Goal: Complete application form: Complete application form

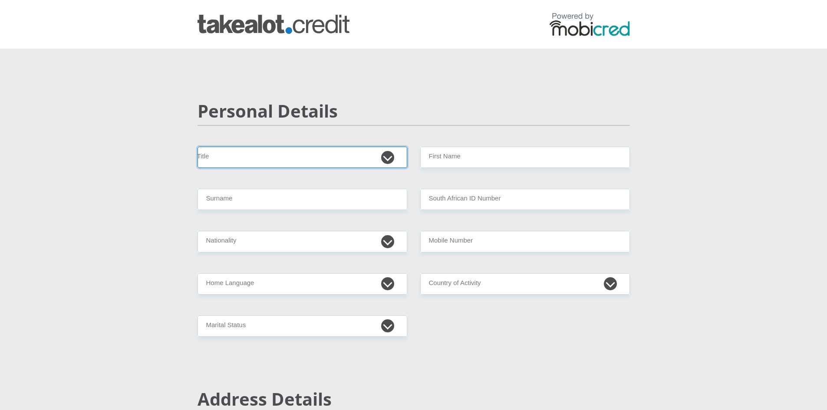
click at [387, 156] on select "Mr Ms Mrs Dr [PERSON_NAME]" at bounding box center [303, 157] width 210 height 21
select select "Mrs"
click at [198, 147] on select "Mr Ms Mrs Dr Other" at bounding box center [303, 157] width 210 height 21
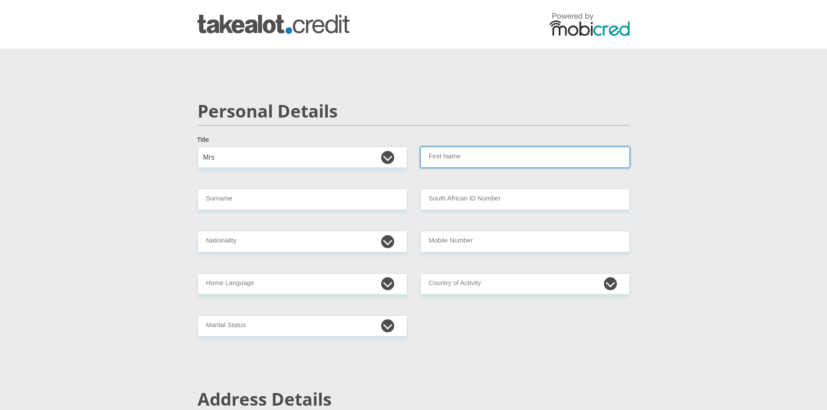
click at [444, 162] on input "First Name" at bounding box center [525, 157] width 210 height 21
type input "Tracy"
type input "Farmer"
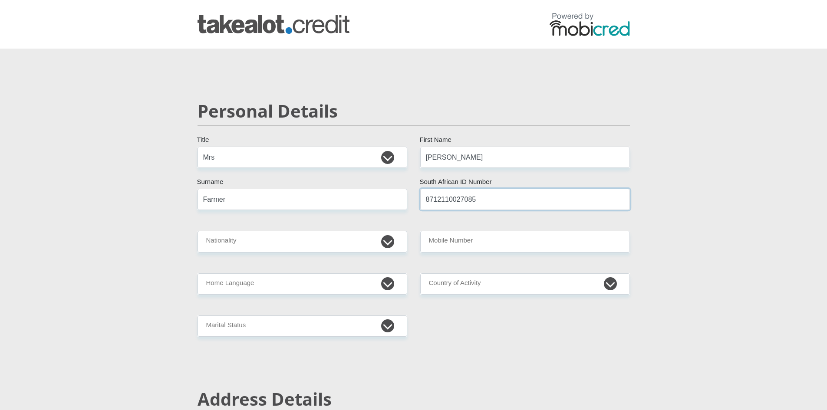
type input "8712110027085"
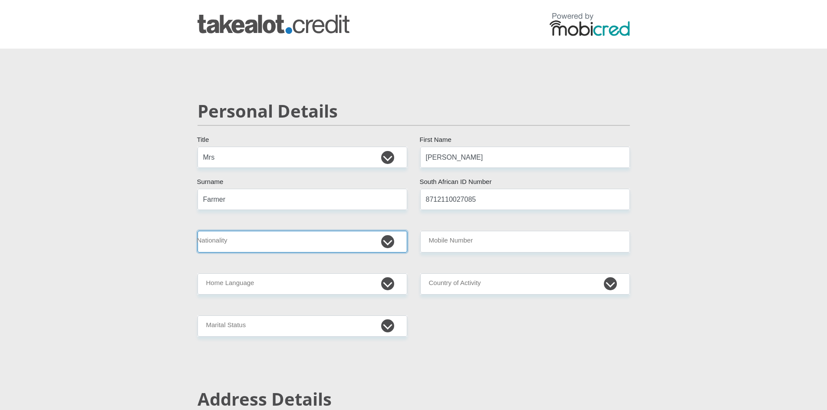
click at [387, 242] on select "South Africa Afghanistan Aland Islands Albania Algeria America Samoa American V…" at bounding box center [303, 241] width 210 height 21
select select "ZAF"
click at [198, 231] on select "South Africa Afghanistan Aland Islands Albania Algeria America Samoa American V…" at bounding box center [303, 241] width 210 height 21
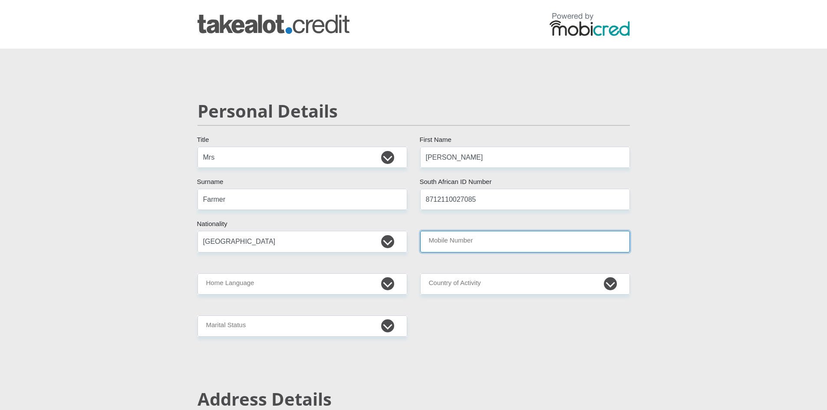
click at [482, 239] on input "Mobile Number" at bounding box center [525, 241] width 210 height 21
type input "0767634571"
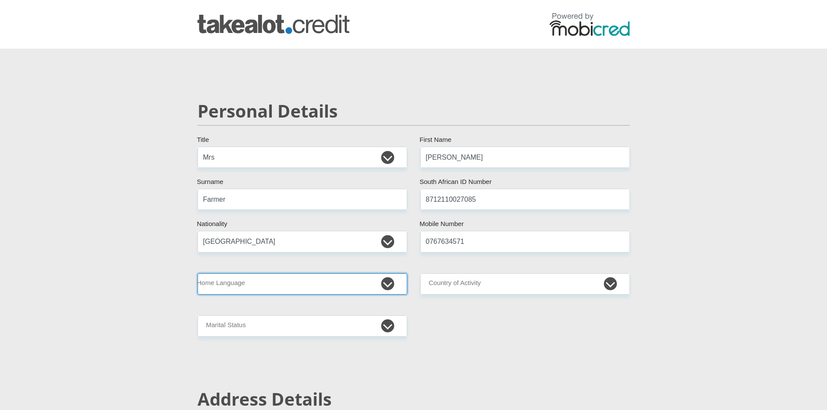
click at [389, 283] on select "Afrikaans English Sepedi South Ndebele Southern Sotho Swati Tsonga Tswana Venda…" at bounding box center [303, 283] width 210 height 21
select select "eng"
click at [198, 273] on select "Afrikaans English Sepedi South Ndebele Southern Sotho Swati Tsonga Tswana Venda…" at bounding box center [303, 283] width 210 height 21
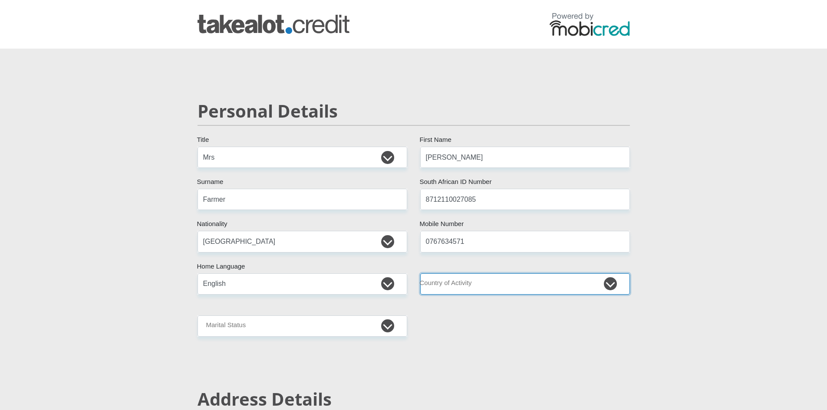
click at [506, 289] on select "South Africa Afghanistan Aland Islands Albania Algeria America Samoa American V…" at bounding box center [525, 283] width 210 height 21
select select "ZAF"
click at [420, 273] on select "South Africa Afghanistan Aland Islands Albania Algeria America Samoa American V…" at bounding box center [525, 283] width 210 height 21
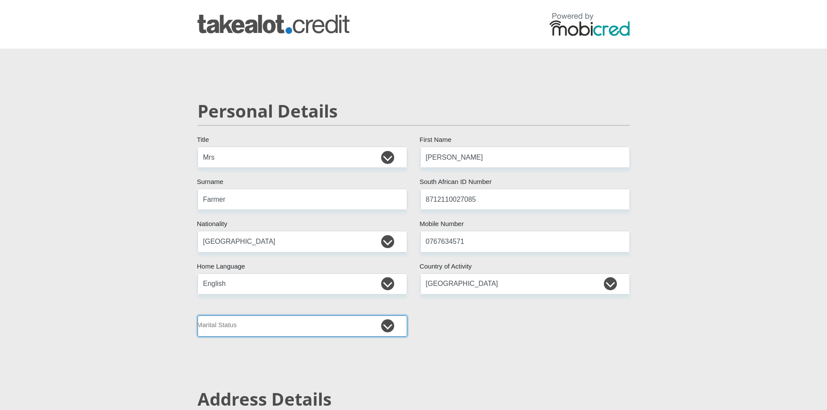
click at [320, 328] on select "Married ANC Single Divorced Widowed Married COP or Customary Law" at bounding box center [303, 326] width 210 height 21
select select "1"
click at [198, 316] on select "Married ANC Single Divorced Widowed Married COP or Customary Law" at bounding box center [303, 326] width 210 height 21
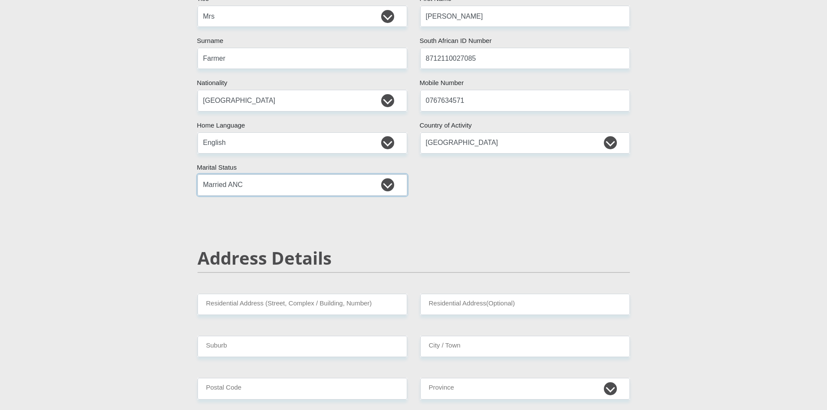
scroll to position [174, 0]
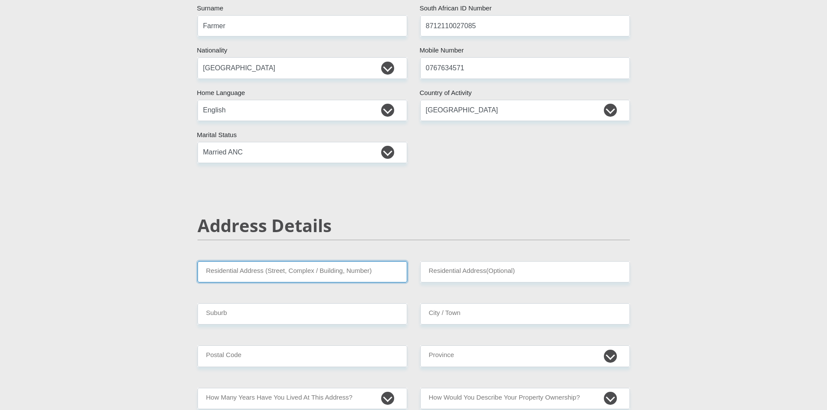
click at [281, 274] on input "Residential Address (Street, Complex / Building, Number)" at bounding box center [303, 271] width 210 height 21
type input "1 Luft Place"
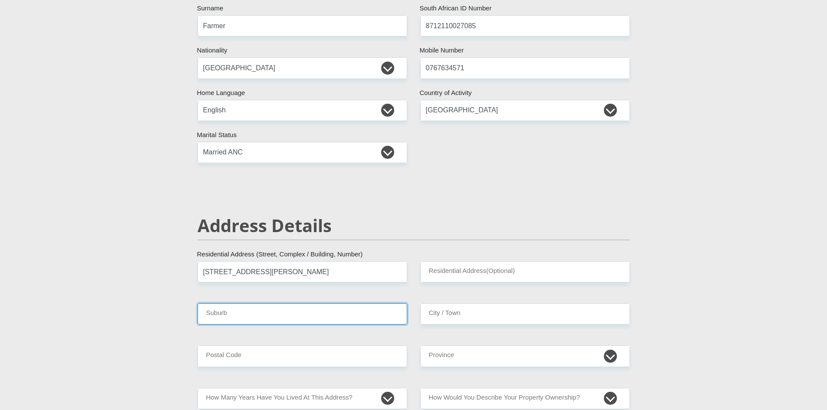
type input "Germiston"
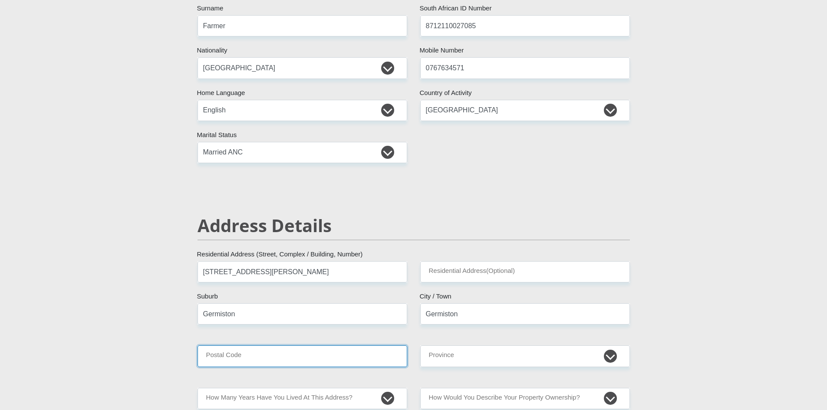
type input "1609"
drag, startPoint x: 252, startPoint y: 313, endPoint x: 140, endPoint y: 316, distance: 112.0
type input "E"
type input "Highway Gardens"
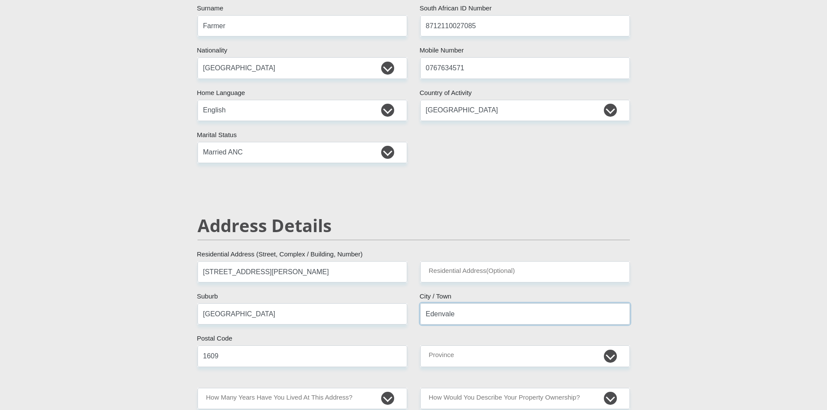
type input "Edenvale"
select select "Gauteng"
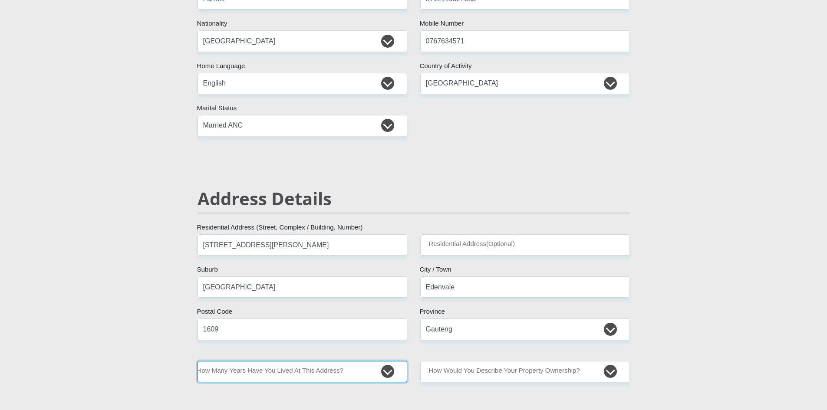
scroll to position [304, 0]
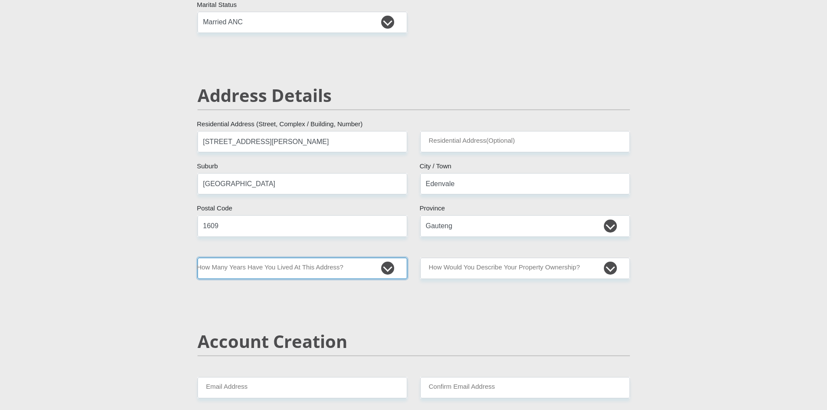
click at [280, 270] on select "less than 1 year 1-3 years 3-5 years 5+ years" at bounding box center [303, 268] width 210 height 21
select select "5"
click at [198, 258] on select "less than 1 year 1-3 years 3-5 years 5+ years" at bounding box center [303, 268] width 210 height 21
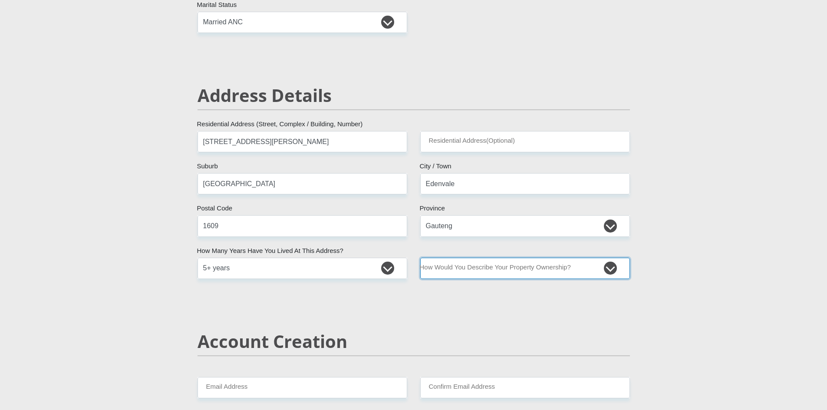
click at [511, 269] on select "Owned Rented Family Owned Company Dwelling" at bounding box center [525, 268] width 210 height 21
select select "Owned"
click at [420, 258] on select "Owned Rented Family Owned Company Dwelling" at bounding box center [525, 268] width 210 height 21
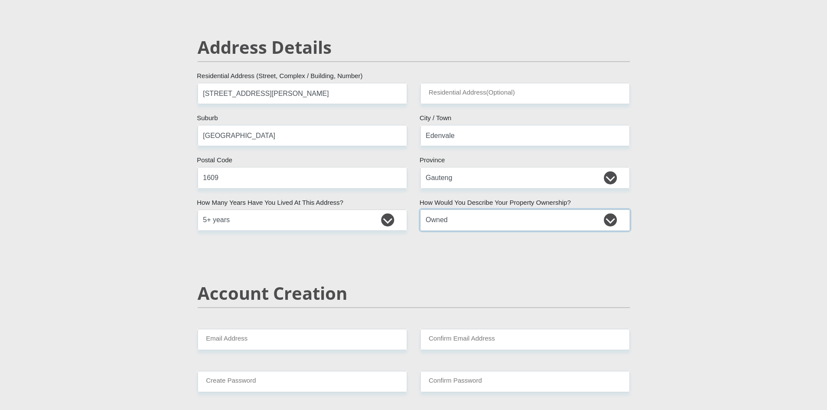
scroll to position [434, 0]
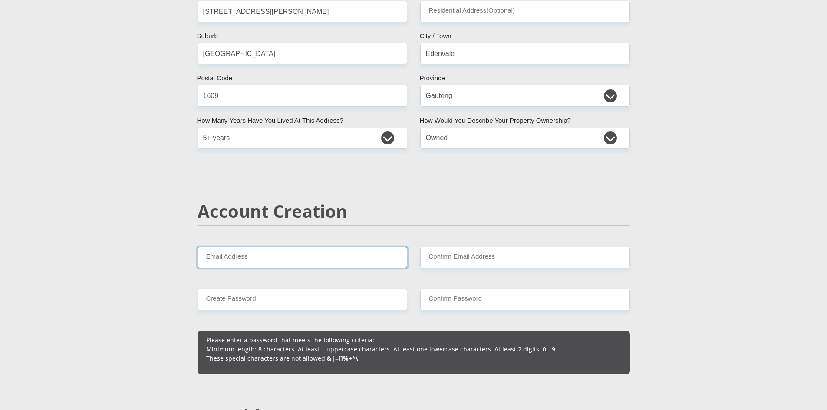
click at [250, 260] on input "Email Address" at bounding box center [303, 257] width 210 height 21
type input "tracy.farmer@test-a-relay.co.za"
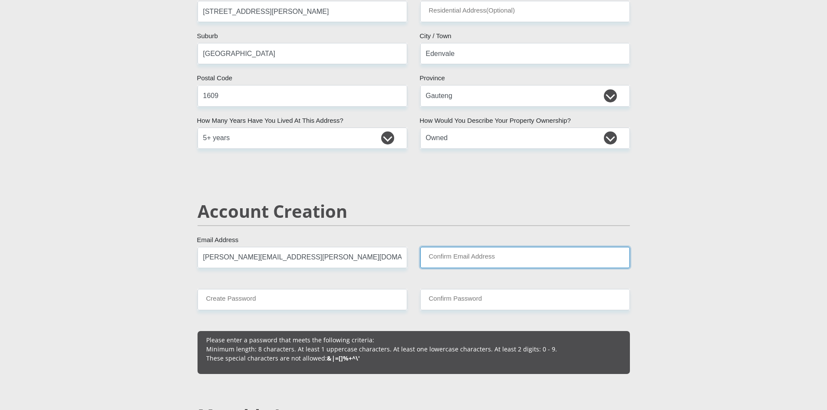
type input "tracy.farmer@test-a-relay.co.za"
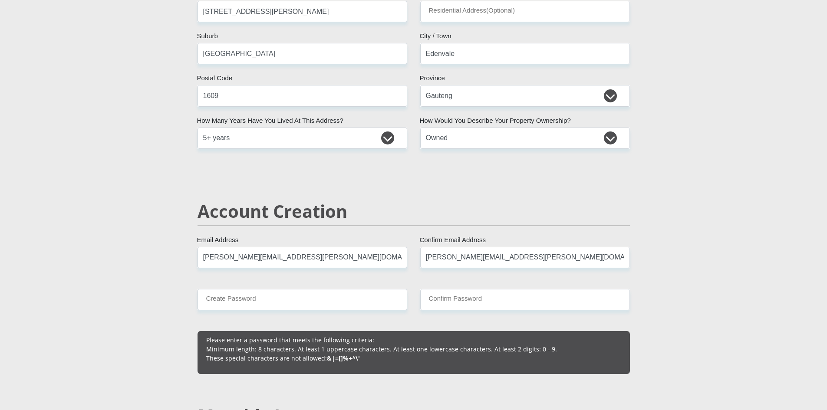
type input "0767634571"
type input "Tracy"
type input "Farmer"
click at [305, 300] on input "Create Password" at bounding box center [303, 299] width 210 height 21
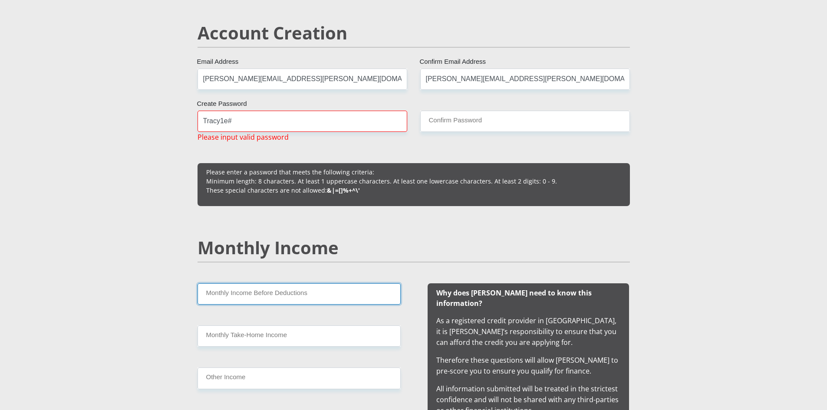
scroll to position [484, 0]
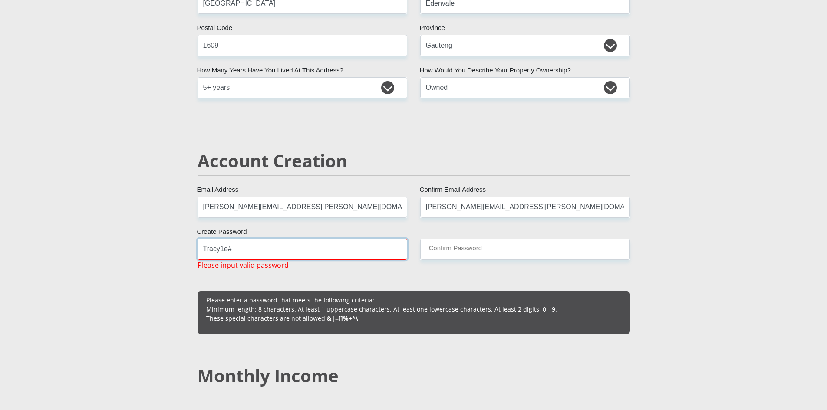
drag, startPoint x: 251, startPoint y: 251, endPoint x: 140, endPoint y: 247, distance: 111.6
click at [467, 246] on input "Confirm Password" at bounding box center [525, 249] width 210 height 21
click at [451, 250] on input "Confirm Password" at bounding box center [525, 249] width 210 height 21
click at [254, 249] on input "Tracy1e#" at bounding box center [303, 249] width 210 height 21
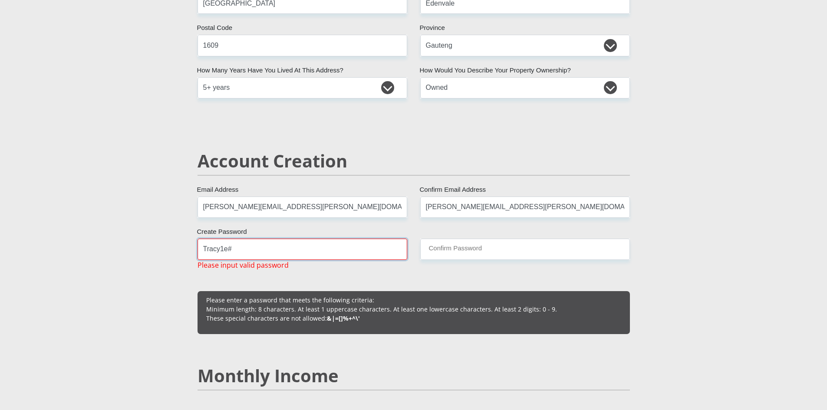
drag, startPoint x: 239, startPoint y: 250, endPoint x: 147, endPoint y: 247, distance: 91.7
drag, startPoint x: 227, startPoint y: 248, endPoint x: 136, endPoint y: 244, distance: 90.8
type input "MiaRae1302"
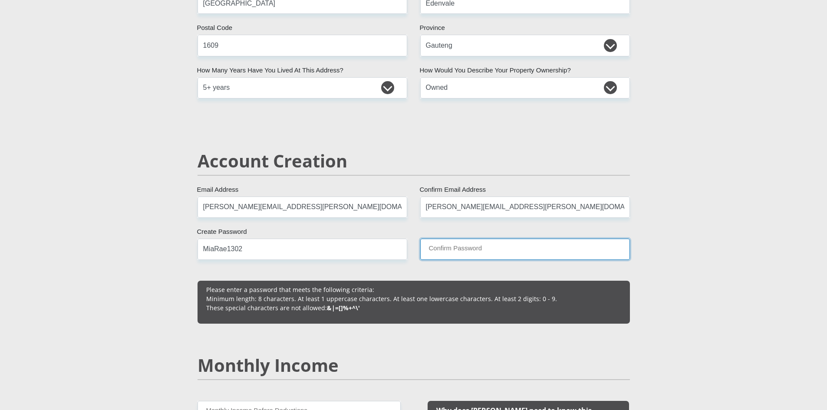
click at [465, 245] on input "Confirm Password" at bounding box center [525, 249] width 210 height 21
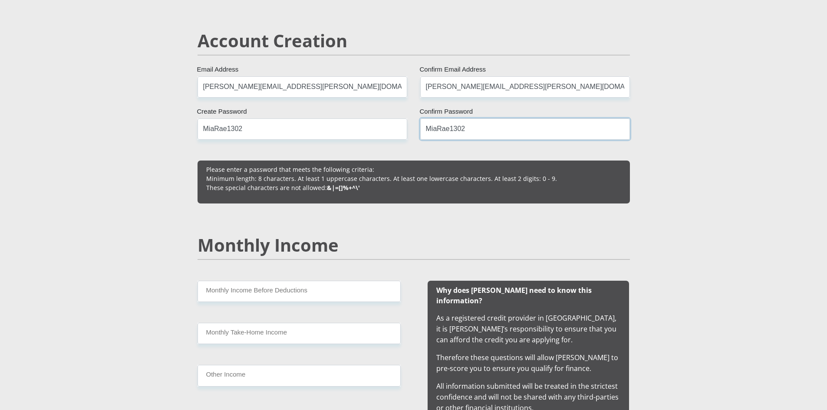
scroll to position [615, 0]
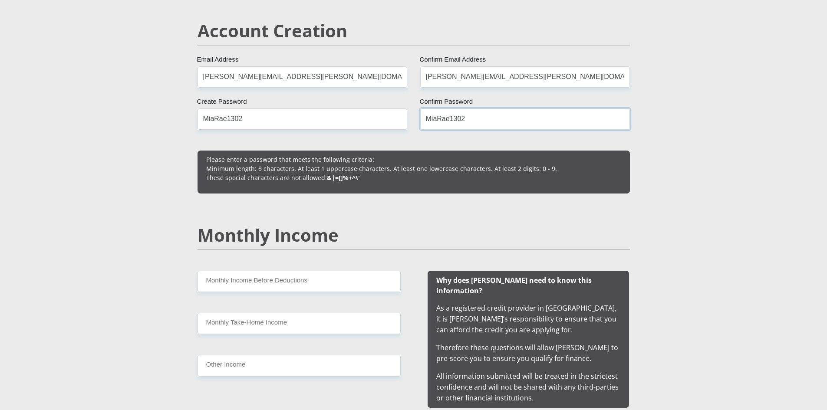
type input "MiaRae1302"
click at [313, 281] on input "Monthly Income Before Deductions" at bounding box center [299, 281] width 203 height 21
click at [346, 330] on input "Monthly Take-Home Income" at bounding box center [299, 323] width 203 height 21
drag, startPoint x: 234, startPoint y: 283, endPoint x: 109, endPoint y: 264, distance: 126.4
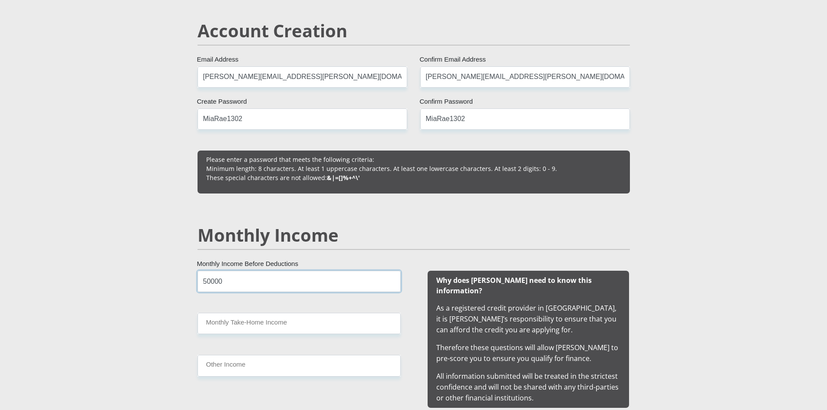
type input "50000"
click at [250, 322] on input "Monthly Take-Home Income" at bounding box center [299, 323] width 203 height 21
type input "40000"
click at [253, 366] on input "Other Income" at bounding box center [299, 365] width 203 height 21
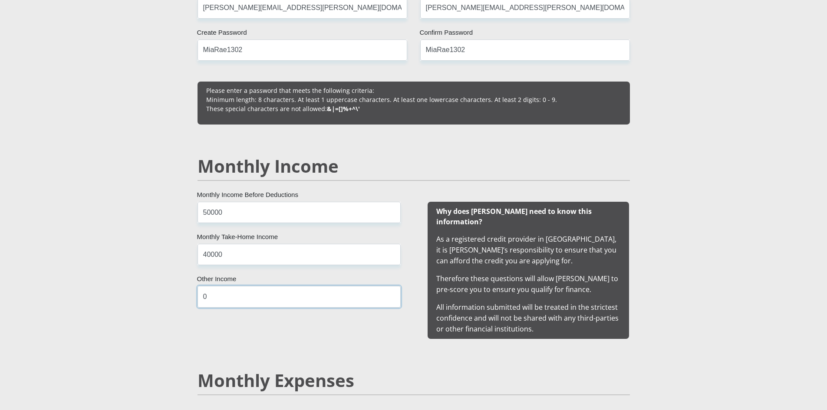
scroll to position [832, 0]
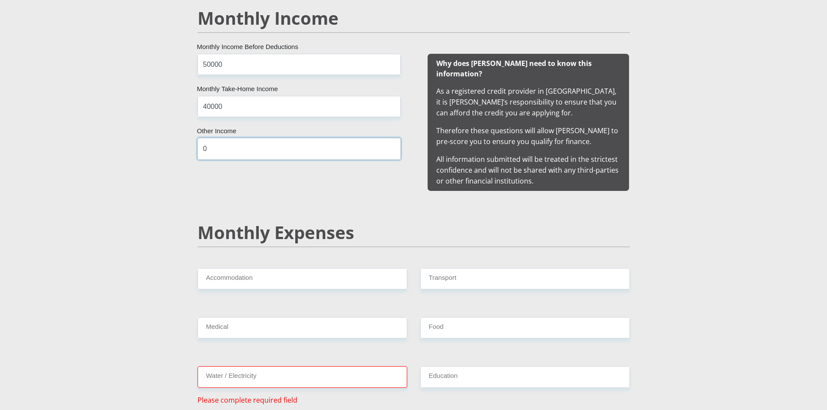
type input "0"
click at [315, 278] on input "Accommodation" at bounding box center [303, 278] width 210 height 21
type input "0"
click at [501, 255] on div "Monthly Expenses" at bounding box center [413, 245] width 445 height 46
click at [496, 268] on input "Transport" at bounding box center [525, 278] width 210 height 21
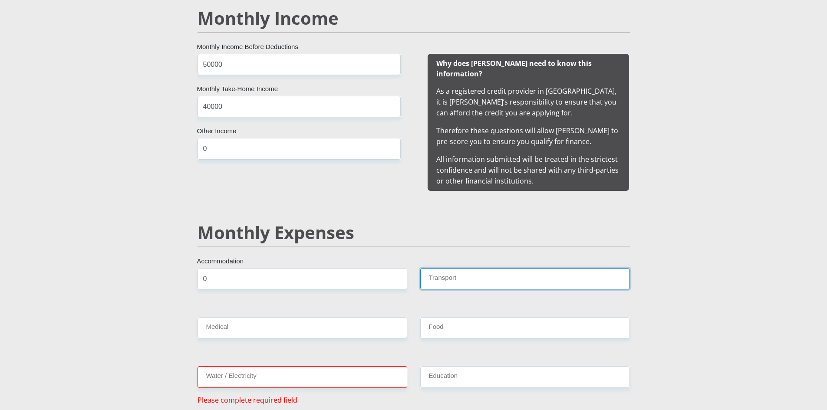
type input "4500"
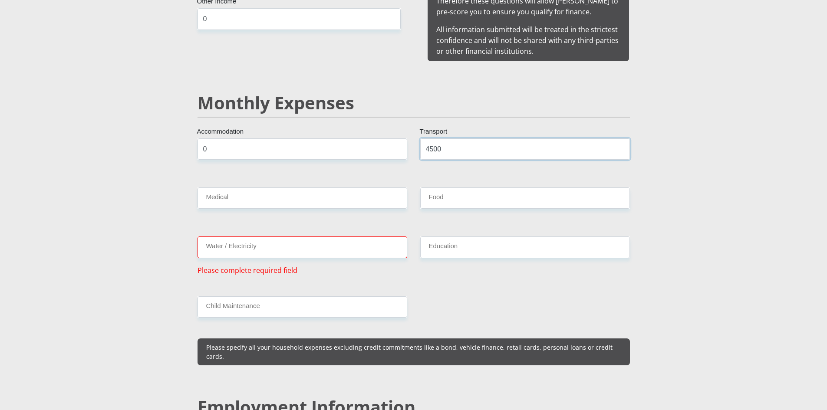
scroll to position [962, 0]
click at [239, 187] on input "Medical" at bounding box center [303, 197] width 210 height 21
type input "6800"
click at [450, 187] on input "Food" at bounding box center [525, 197] width 210 height 21
type input "0"
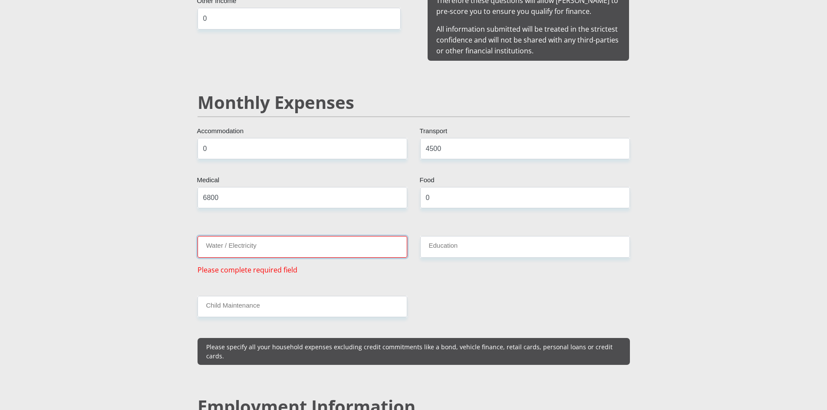
click at [342, 236] on input "Water / Electricity" at bounding box center [303, 246] width 210 height 21
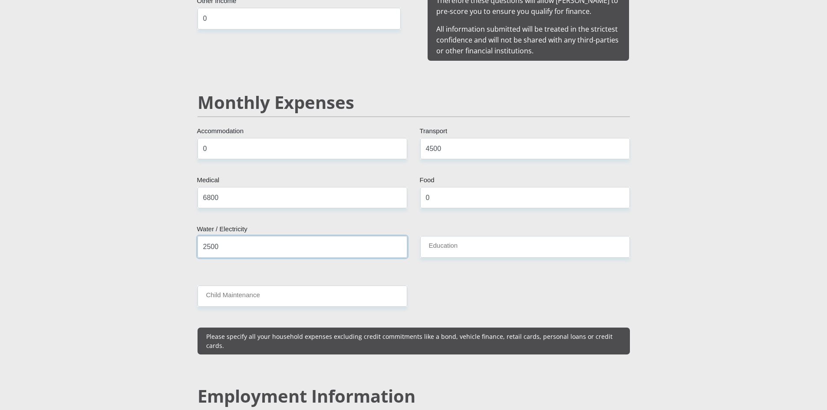
type input "2500"
click at [452, 238] on input "Education" at bounding box center [525, 246] width 210 height 21
type input "3500"
click at [313, 290] on input "Child Maintenance" at bounding box center [303, 296] width 210 height 21
type input "0"
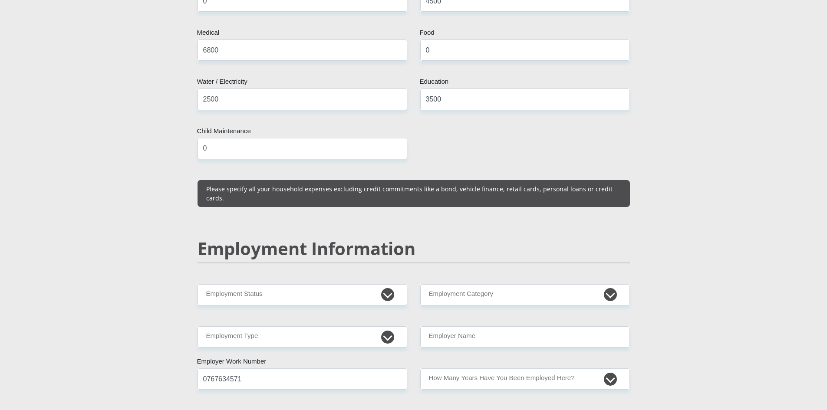
scroll to position [1136, 0]
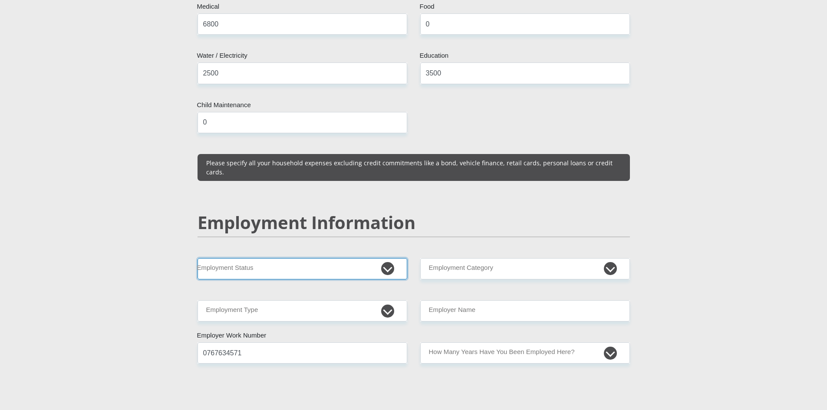
click at [288, 258] on select "Permanent/Full-time Part-time/Casual Contract Worker Self-Employed Housewife Re…" at bounding box center [303, 268] width 210 height 21
select select "1"
click at [198, 258] on select "Permanent/Full-time Part-time/Casual Contract Worker Self-Employed Housewife Re…" at bounding box center [303, 268] width 210 height 21
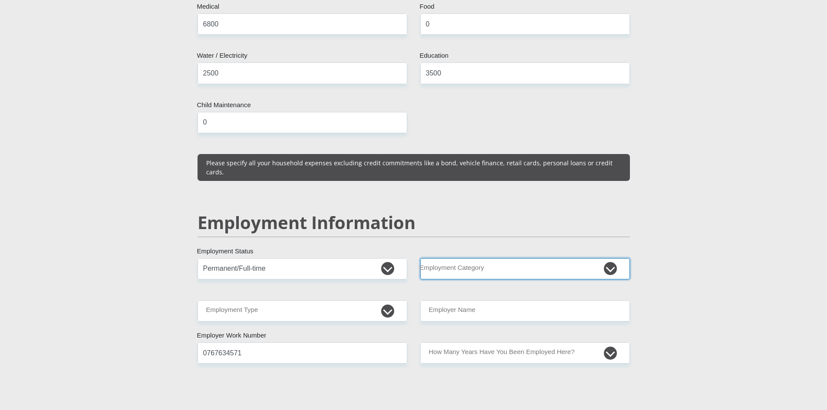
click at [461, 258] on select "AGRICULTURE ALCOHOL & TOBACCO CONSTRUCTION MATERIALS METALLURGY EQUIPMENT FOR R…" at bounding box center [525, 268] width 210 height 21
click at [420, 258] on select "AGRICULTURE ALCOHOL & TOBACCO CONSTRUCTION MATERIALS METALLURGY EQUIPMENT FOR R…" at bounding box center [525, 268] width 210 height 21
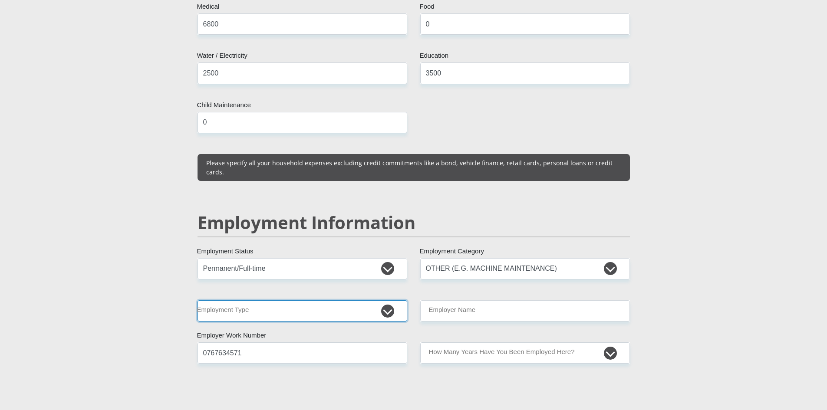
click at [302, 300] on select "College/Lecturer Craft Seller Creative Driver Executive Farmer Forces - Non Com…" at bounding box center [303, 310] width 210 height 21
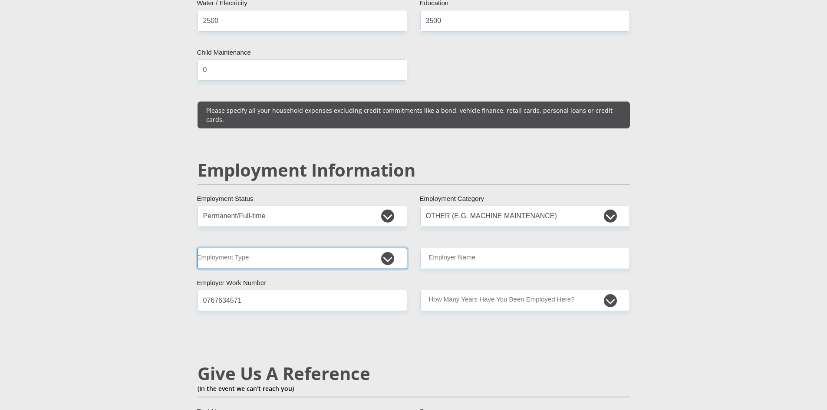
scroll to position [1266, 0]
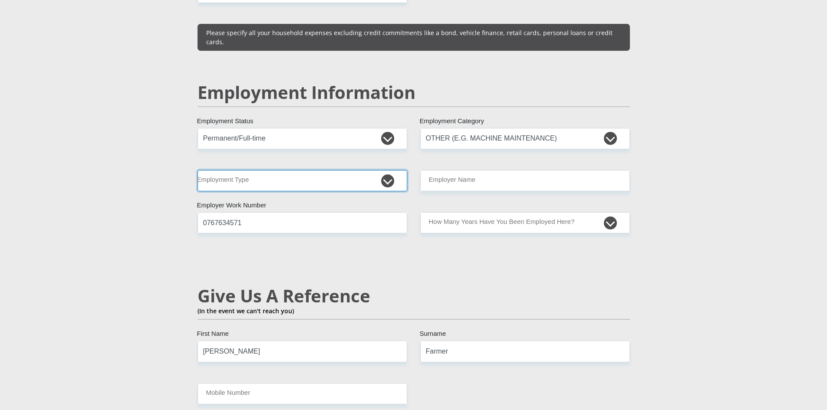
click at [392, 170] on select "College/Lecturer Craft Seller Creative Driver Executive Farmer Forces - Non Com…" at bounding box center [303, 180] width 210 height 21
click at [613, 128] on select "AGRICULTURE ALCOHOL & TOBACCO CONSTRUCTION MATERIALS METALLURGY EQUIPMENT FOR R…" at bounding box center [525, 138] width 210 height 21
select select "9"
click at [420, 128] on select "AGRICULTURE ALCOHOL & TOBACCO CONSTRUCTION MATERIALS METALLURGY EQUIPMENT FOR R…" at bounding box center [525, 138] width 210 height 21
click at [358, 170] on select "College/Lecturer Craft Seller Creative Driver Executive Farmer Forces - Non Com…" at bounding box center [303, 180] width 210 height 21
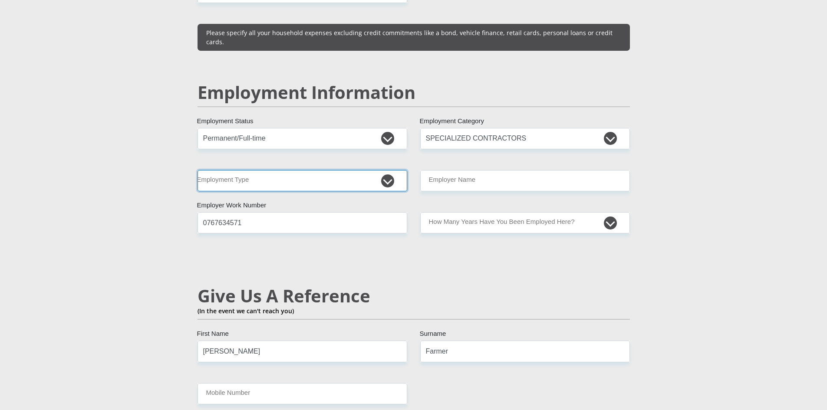
select select "Office Staff/Clerk"
click at [198, 170] on select "College/Lecturer Craft Seller Creative Driver Executive Farmer Forces - Non Com…" at bounding box center [303, 180] width 210 height 21
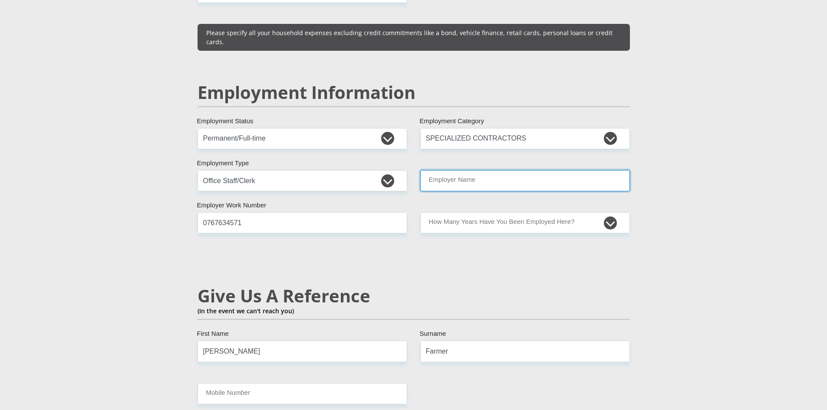
click at [465, 170] on input "Employer Name" at bounding box center [525, 180] width 210 height 21
type input "TestARelay"
drag, startPoint x: 336, startPoint y: 200, endPoint x: 100, endPoint y: 200, distance: 235.7
click at [100, 201] on section "Personal Details Mr Ms Mrs Dr Other Title Tracy First Name Farmer Surname 87121…" at bounding box center [413, 125] width 827 height 2685
type input "0126650545"
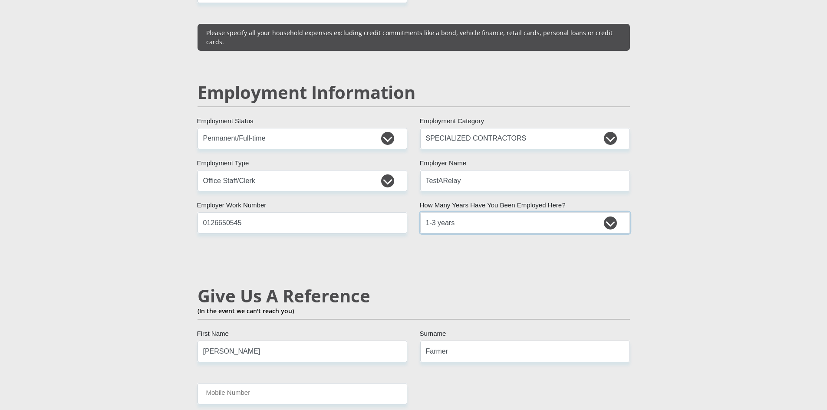
click at [610, 212] on select "less than 1 year 1-3 years 3-5 years 5+ years" at bounding box center [525, 222] width 210 height 21
select select "60"
click at [420, 212] on select "less than 1 year 1-3 years 3-5 years 5+ years" at bounding box center [525, 222] width 210 height 21
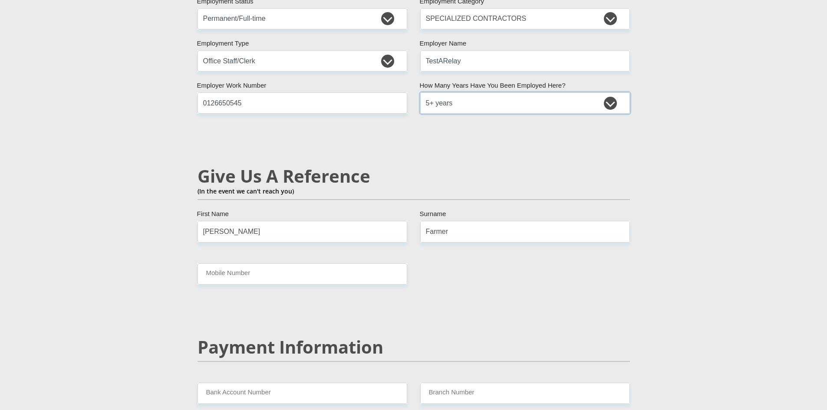
scroll to position [1396, 0]
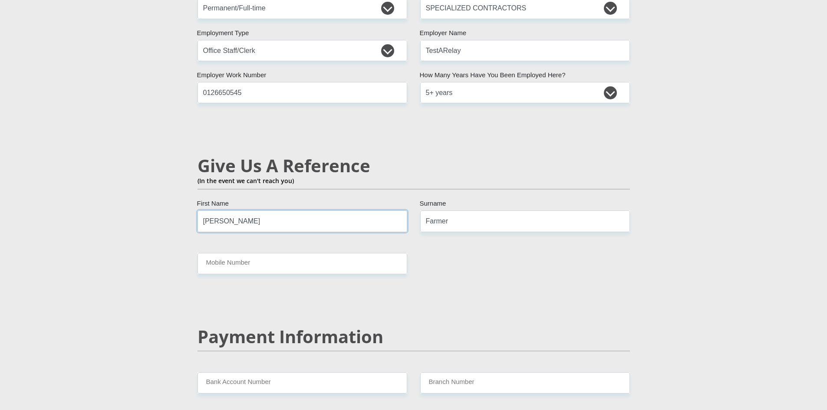
drag, startPoint x: 234, startPoint y: 203, endPoint x: 171, endPoint y: 204, distance: 62.5
type input "Dylan"
type input "Emmett"
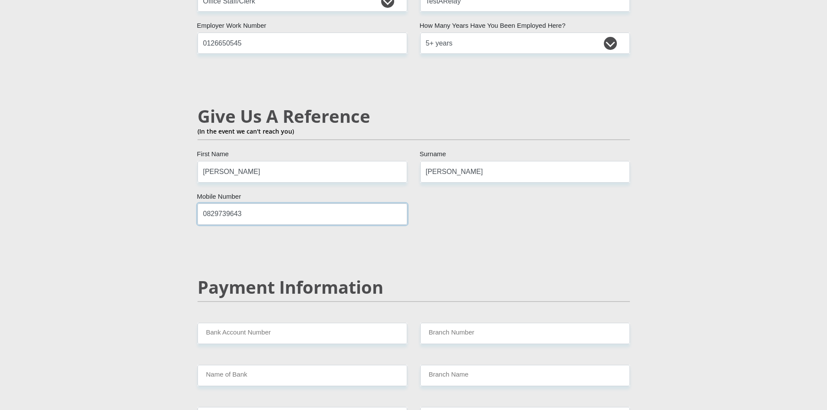
scroll to position [1570, 0]
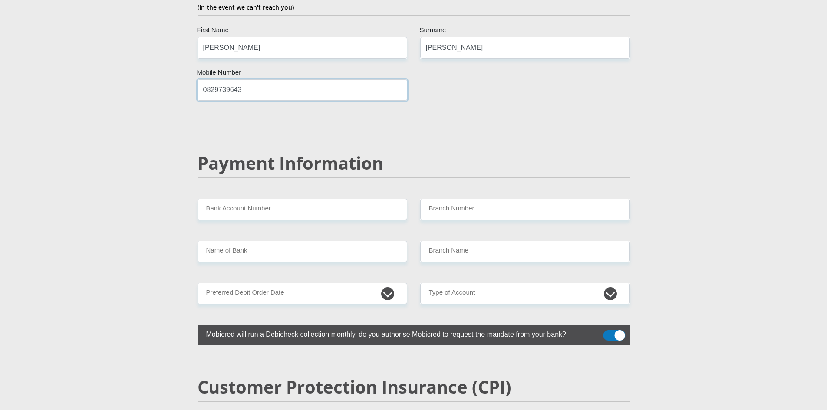
type input "0829739643"
click at [286, 199] on input "Bank Account Number" at bounding box center [303, 209] width 210 height 21
type input "62382365065"
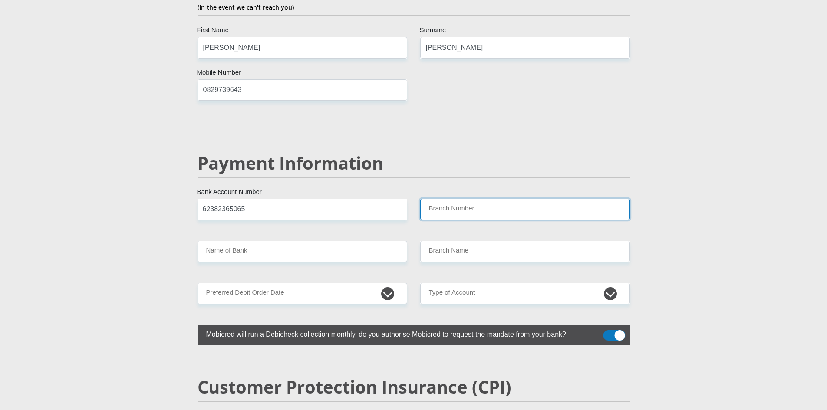
click at [449, 199] on input "Branch Number" at bounding box center [525, 209] width 210 height 21
type input "250655"
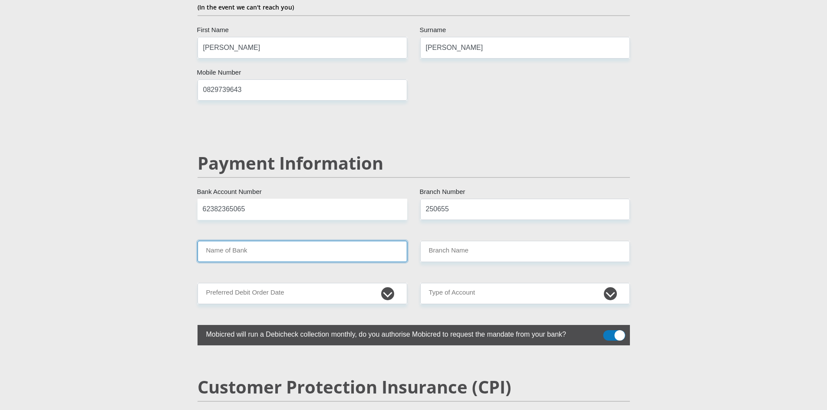
click at [323, 241] on input "Name of Bank" at bounding box center [303, 251] width 210 height 21
type input "FIRSTRAND BANK"
type input "BRANCH 560"
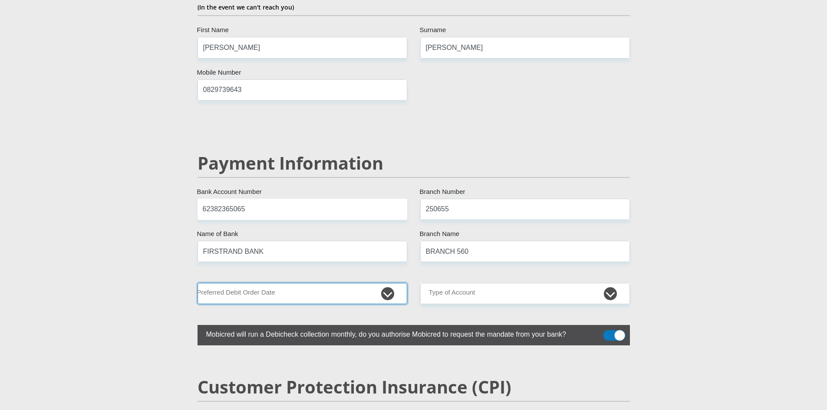
click at [300, 283] on select "1st 2nd 3rd 4th 5th 7th 18th 19th 20th 21st 22nd 23rd 24th 25th 26th 27th 28th …" at bounding box center [303, 293] width 210 height 21
select select "26"
click at [198, 283] on select "1st 2nd 3rd 4th 5th 7th 18th 19th 20th 21st 22nd 23rd 24th 25th 26th 27th 28th …" at bounding box center [303, 293] width 210 height 21
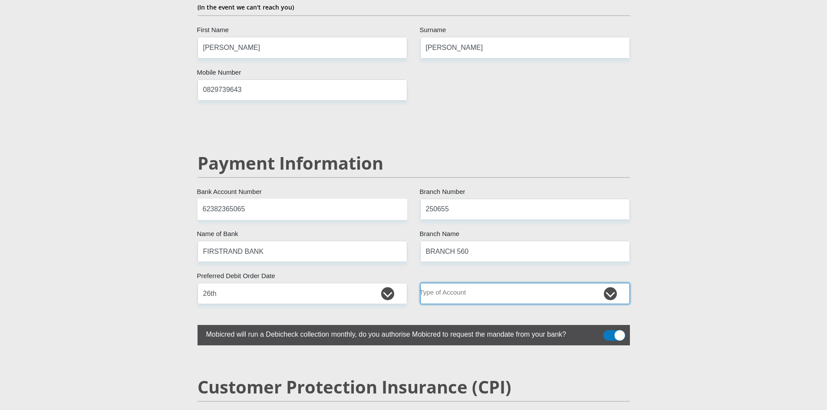
click at [509, 283] on select "Cheque Savings" at bounding box center [525, 293] width 210 height 21
select select "CUR"
click at [420, 283] on select "Cheque Savings" at bounding box center [525, 293] width 210 height 21
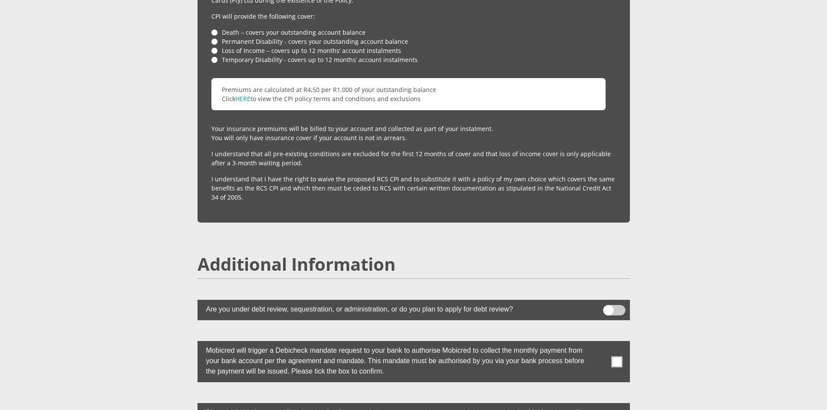
scroll to position [2047, 0]
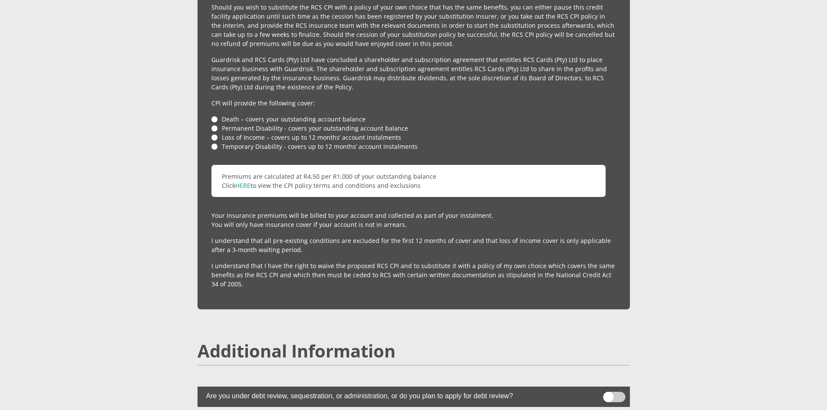
click at [215, 115] on li "Death – covers your outstanding account balance" at bounding box center [413, 119] width 405 height 9
drag, startPoint x: 215, startPoint y: 109, endPoint x: 215, endPoint y: 119, distance: 9.6
click at [215, 124] on li "Permanent Disability - covers your outstanding account balance" at bounding box center [413, 128] width 405 height 9
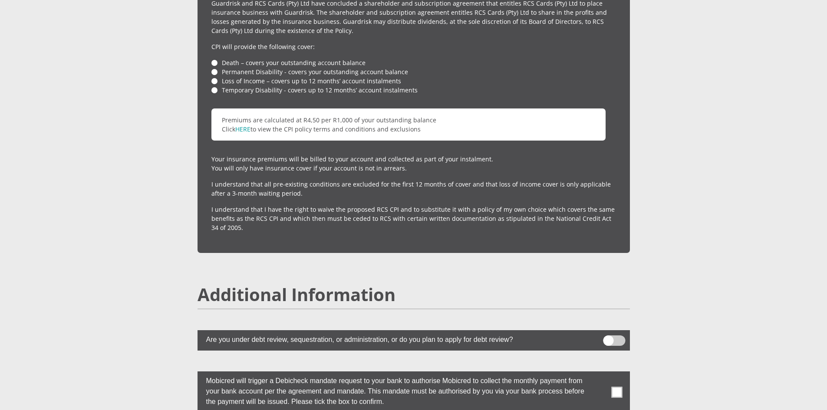
scroll to position [2264, 0]
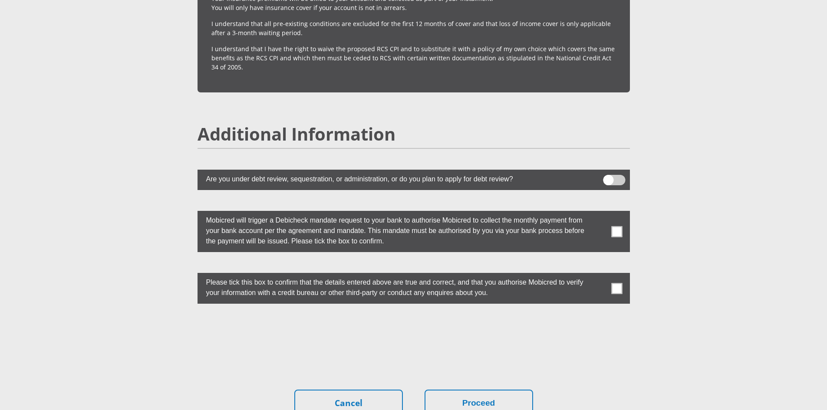
drag, startPoint x: 616, startPoint y: 213, endPoint x: 620, endPoint y: 229, distance: 17.0
click at [617, 217] on label at bounding box center [414, 231] width 432 height 41
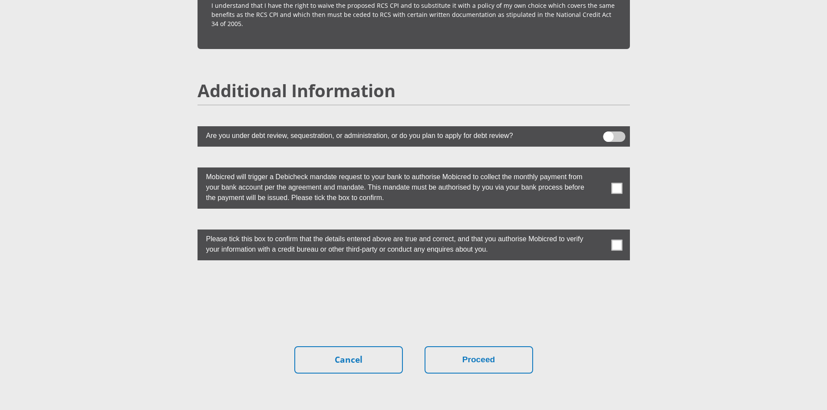
click at [616, 183] on span at bounding box center [616, 188] width 11 height 11
click at [599, 170] on input "checkbox" at bounding box center [599, 170] width 0 height 0
click at [619, 240] on span at bounding box center [616, 245] width 11 height 11
click at [599, 232] on input "checkbox" at bounding box center [599, 232] width 0 height 0
click at [499, 346] on button "Proceed" at bounding box center [479, 359] width 109 height 27
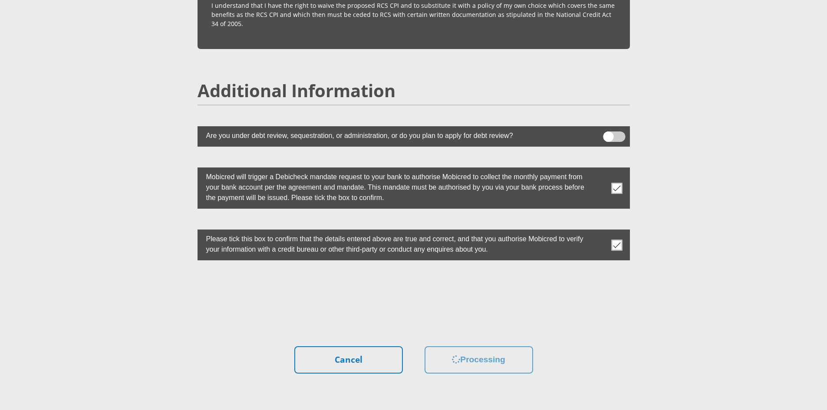
scroll to position [0, 0]
